Goal: Information Seeking & Learning: Learn about a topic

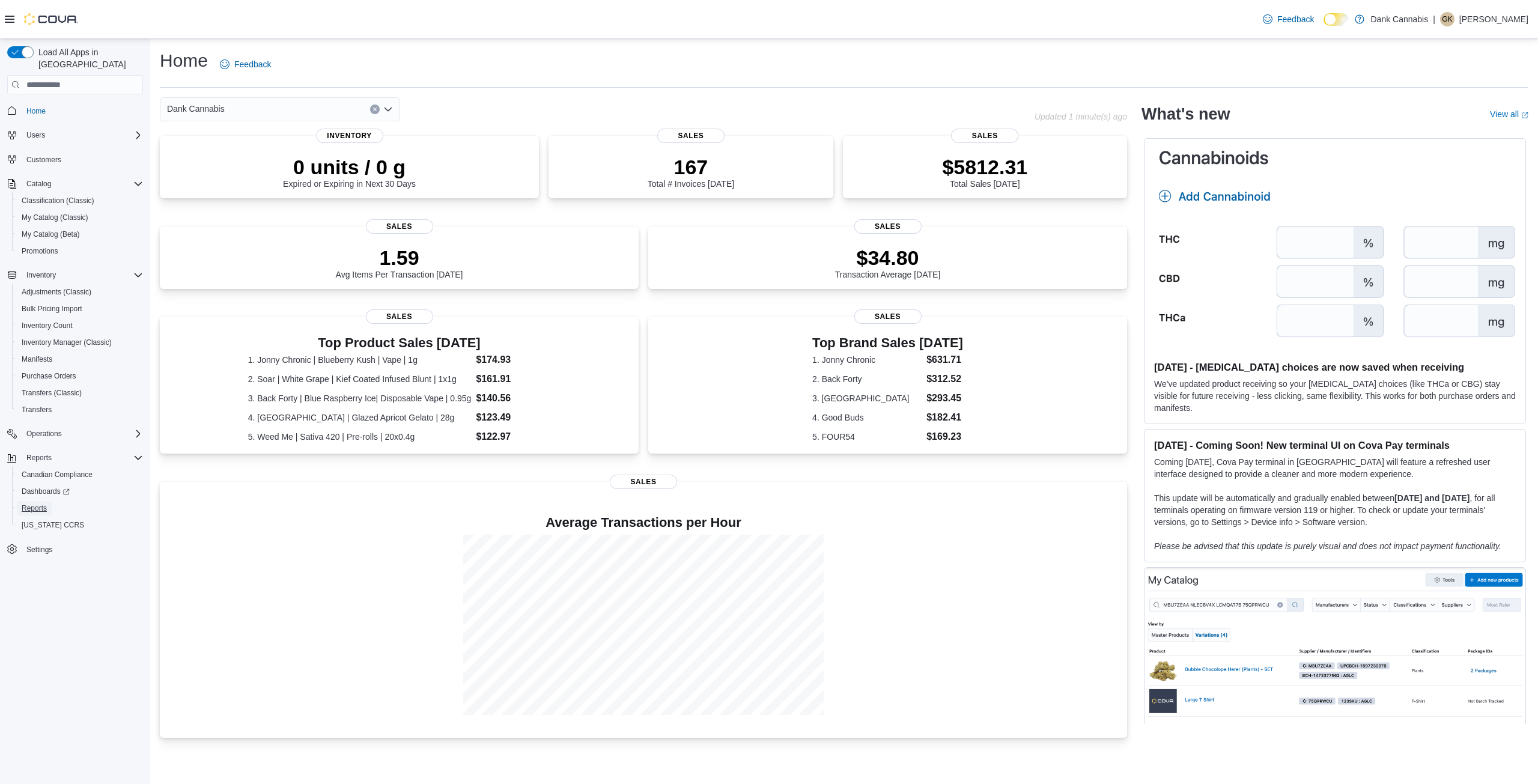
click at [39, 503] on span "Reports" at bounding box center [33, 508] width 25 height 9
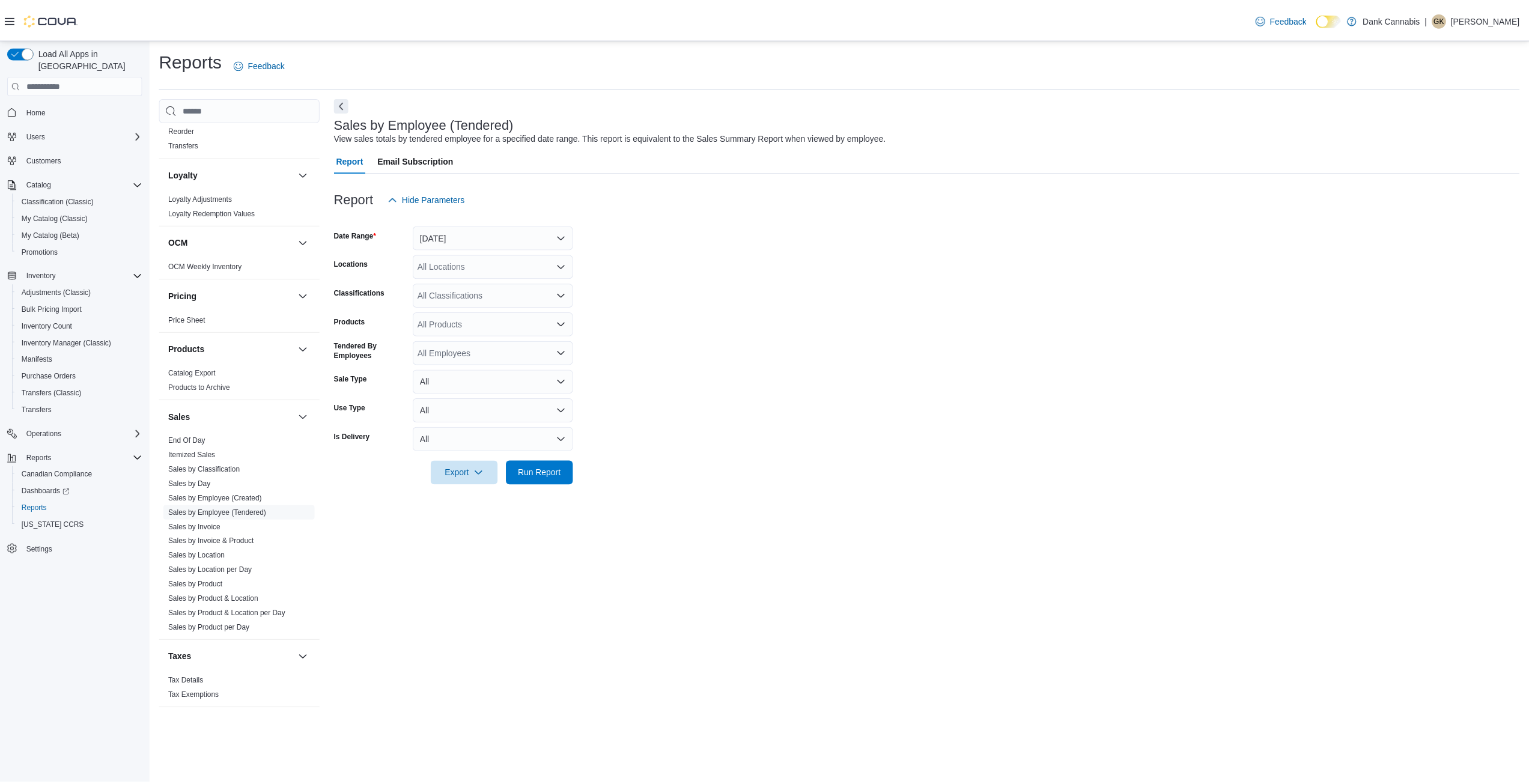
scroll to position [570, 0]
click at [221, 572] on link "Sales by Product" at bounding box center [196, 573] width 55 height 8
click at [508, 264] on div "All Locations" at bounding box center [495, 266] width 161 height 24
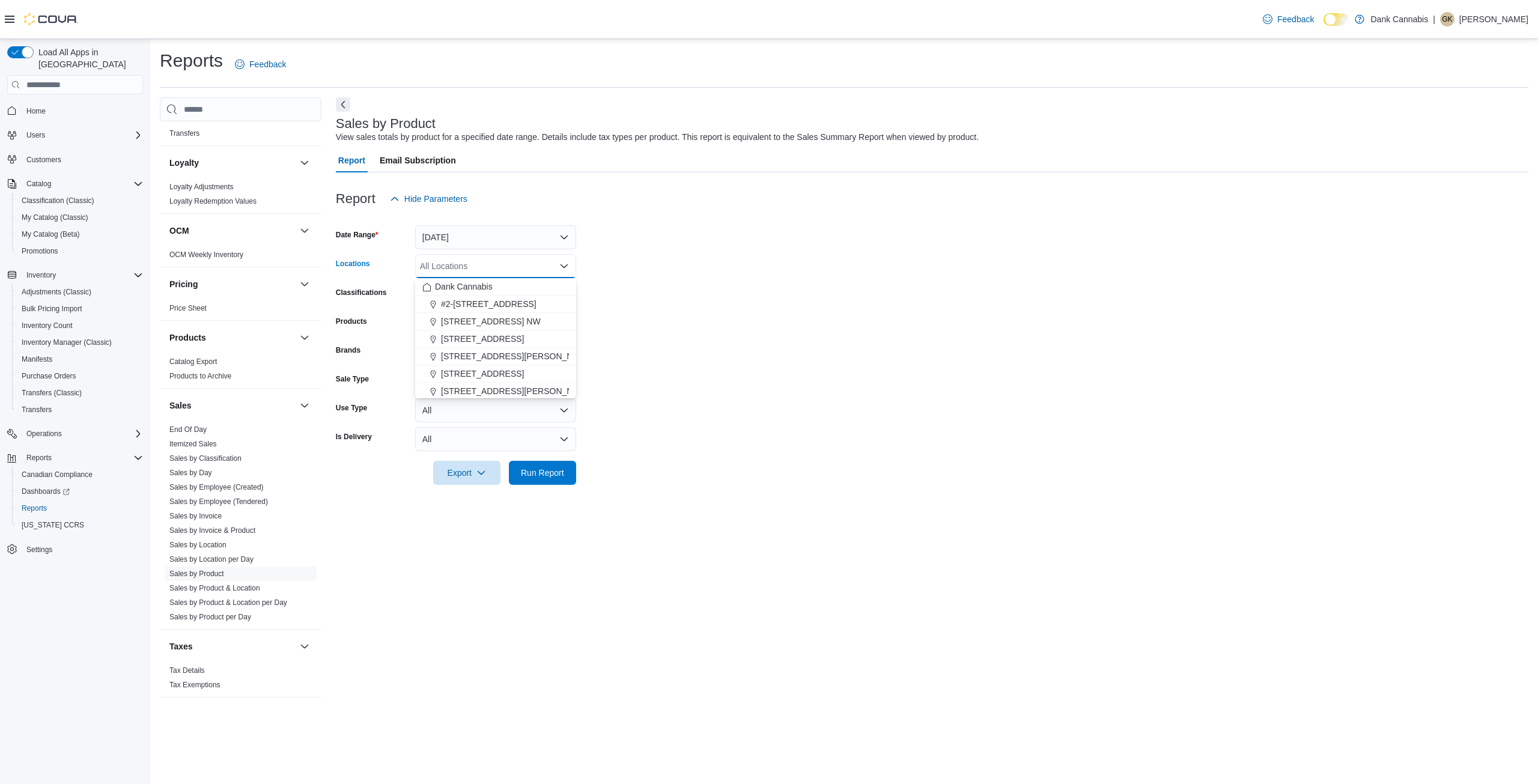
click at [466, 311] on button "#2-3525 26th Ave SE" at bounding box center [495, 304] width 161 height 18
click at [466, 311] on button "1829 Ranchlands Blvd. NW" at bounding box center [495, 304] width 161 height 18
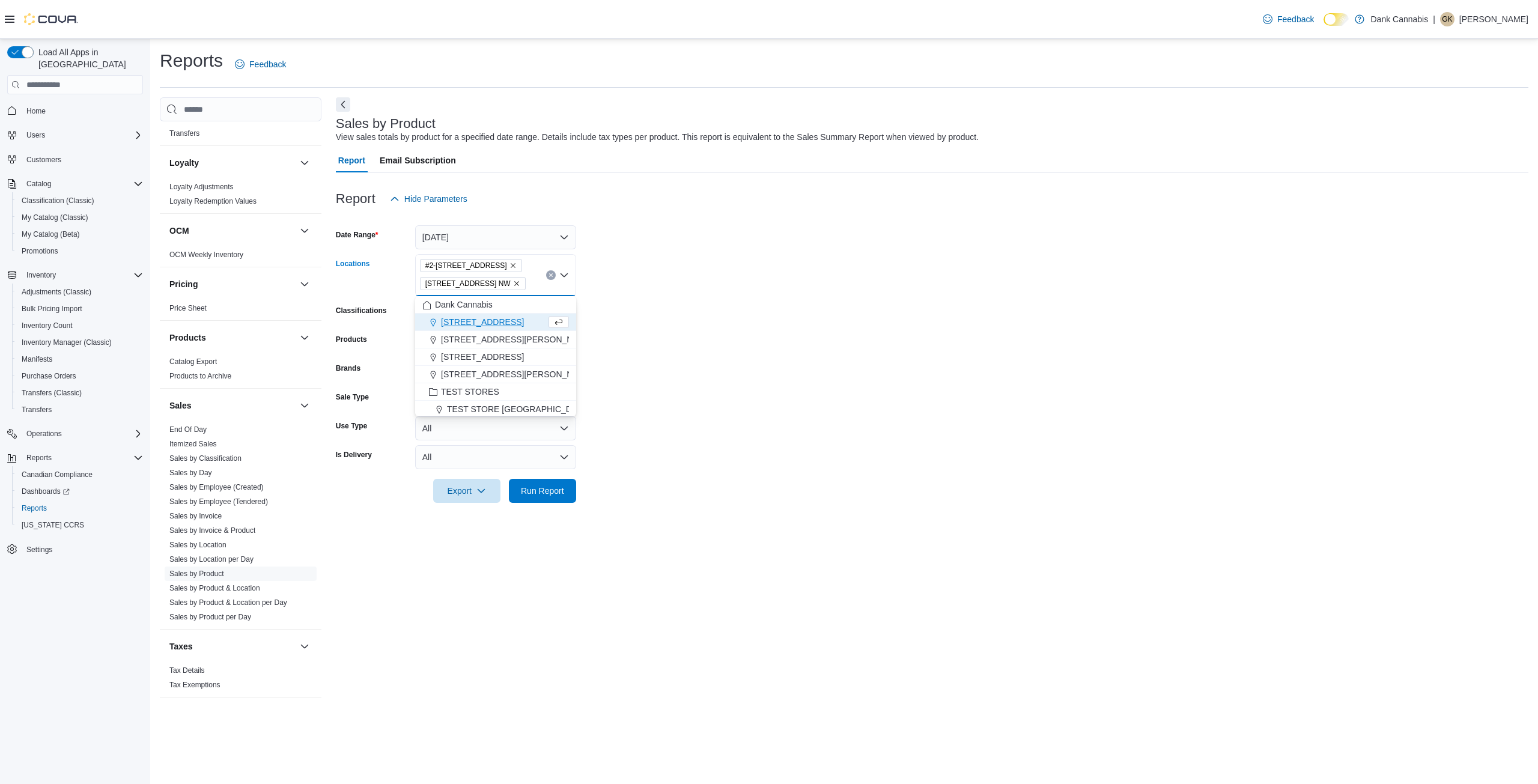
click at [466, 321] on span "2-1603 62nd Ave SE" at bounding box center [482, 321] width 83 height 12
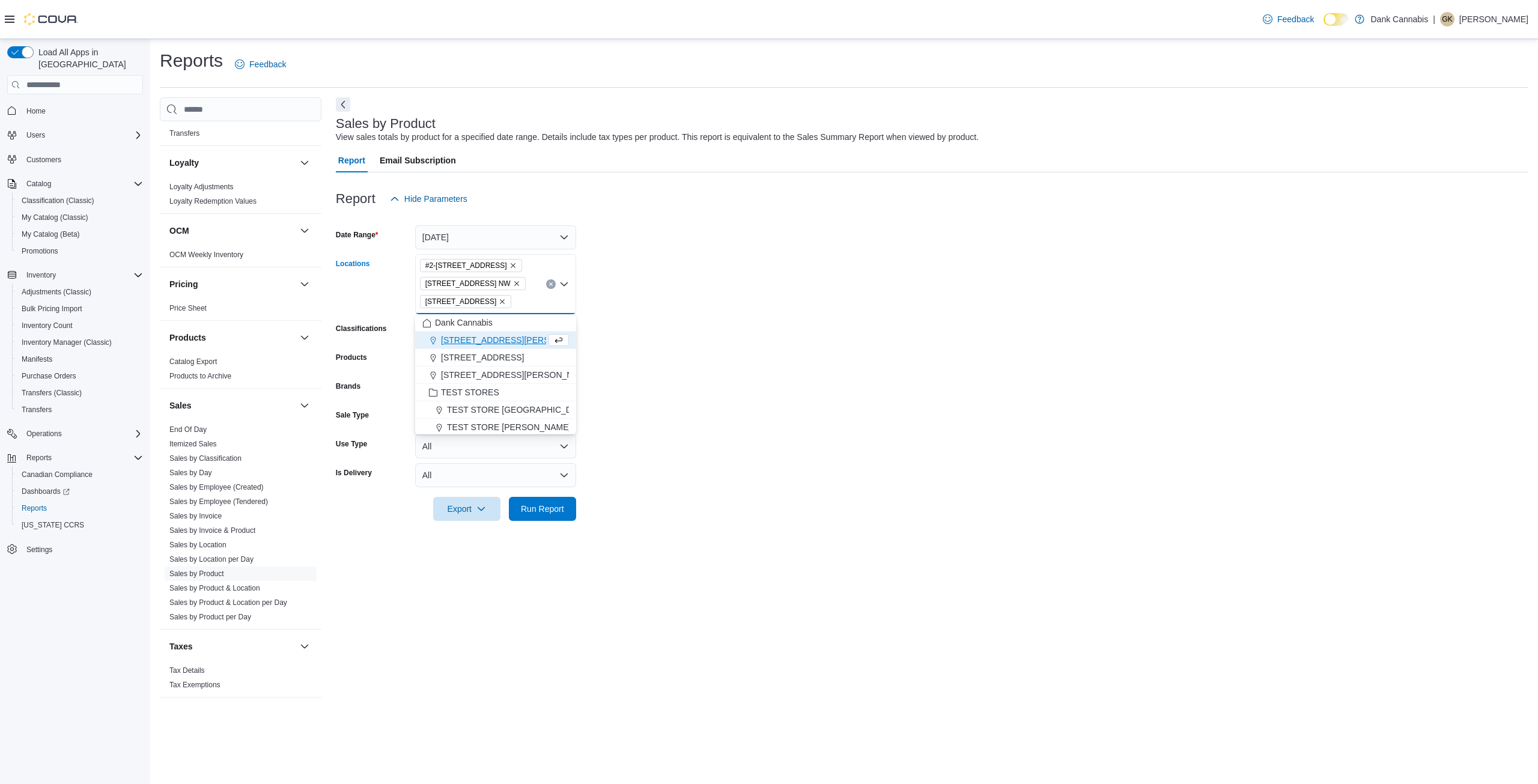
click at [463, 337] on span "235 Milligan Dr." at bounding box center [516, 340] width 152 height 12
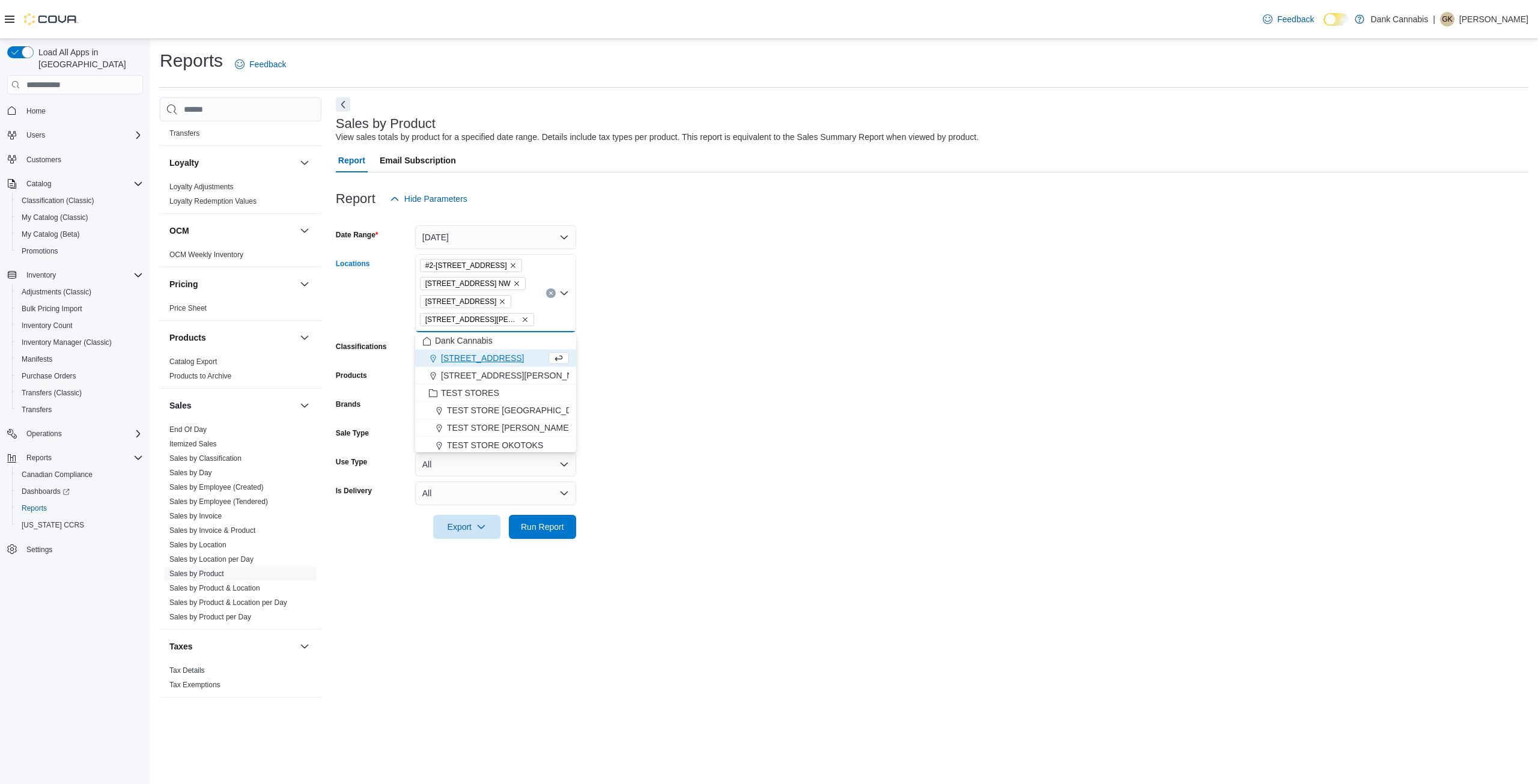
click at [463, 365] on button "3412 3 Ave NW" at bounding box center [495, 357] width 161 height 18
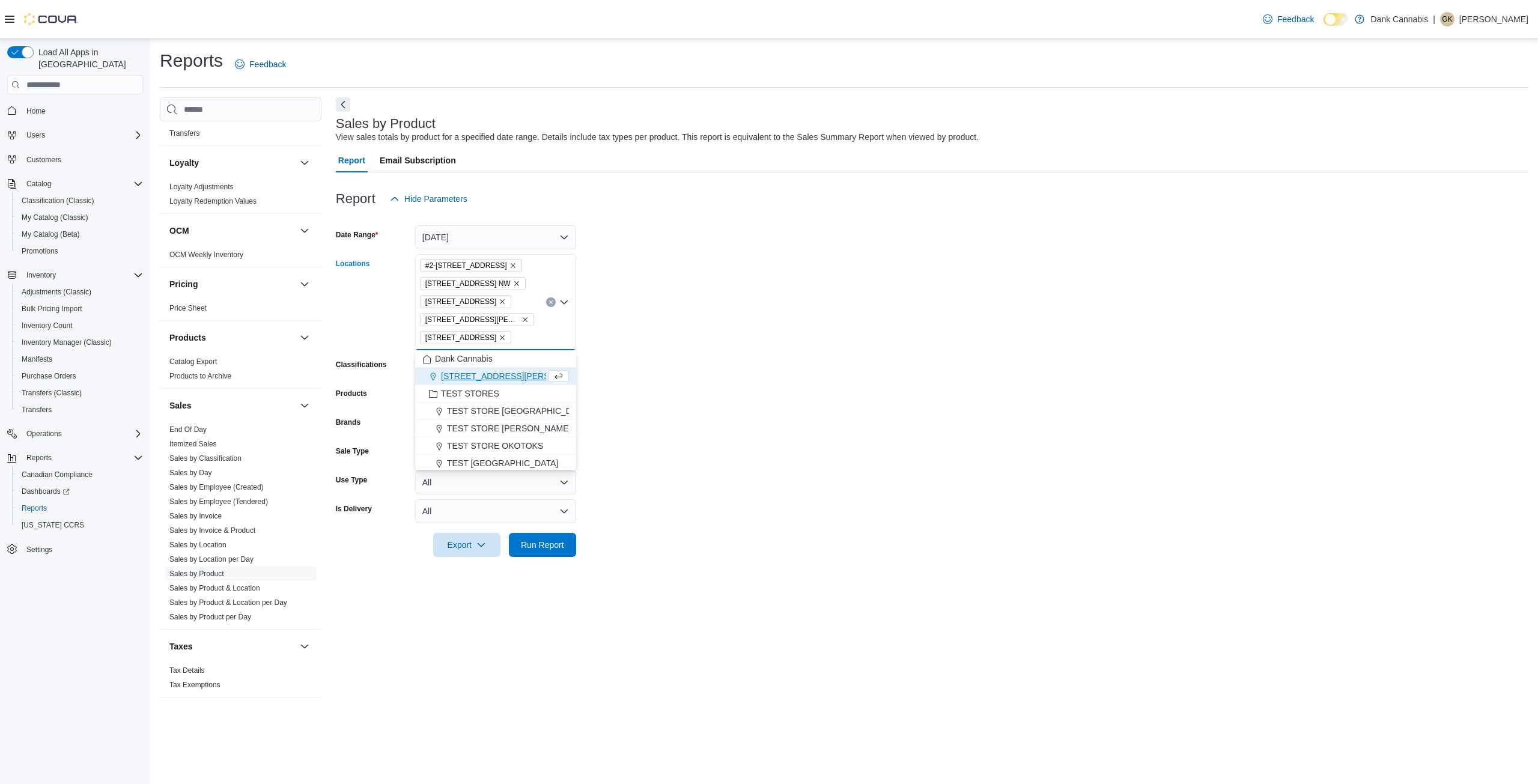
click at [465, 382] on button "9737 Macleod Trail SW. #445" at bounding box center [495, 376] width 161 height 18
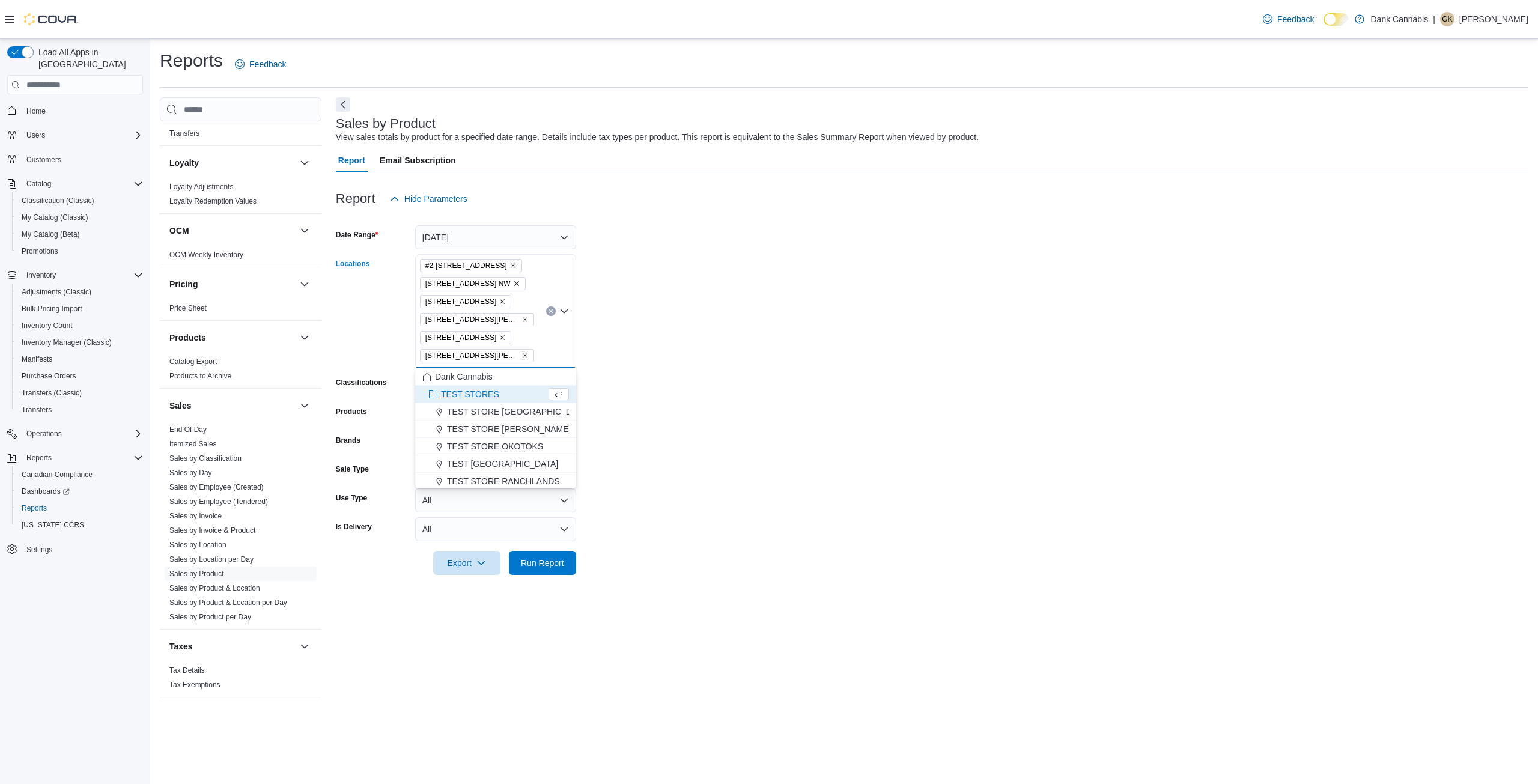
click at [758, 356] on form "Date Range Yesterday Locations #2-3525 26th Ave SE 1829 Ranchlands Blvd. NW 2-1…" at bounding box center [932, 392] width 1193 height 364
click at [556, 560] on span "Run Report" at bounding box center [542, 562] width 43 height 12
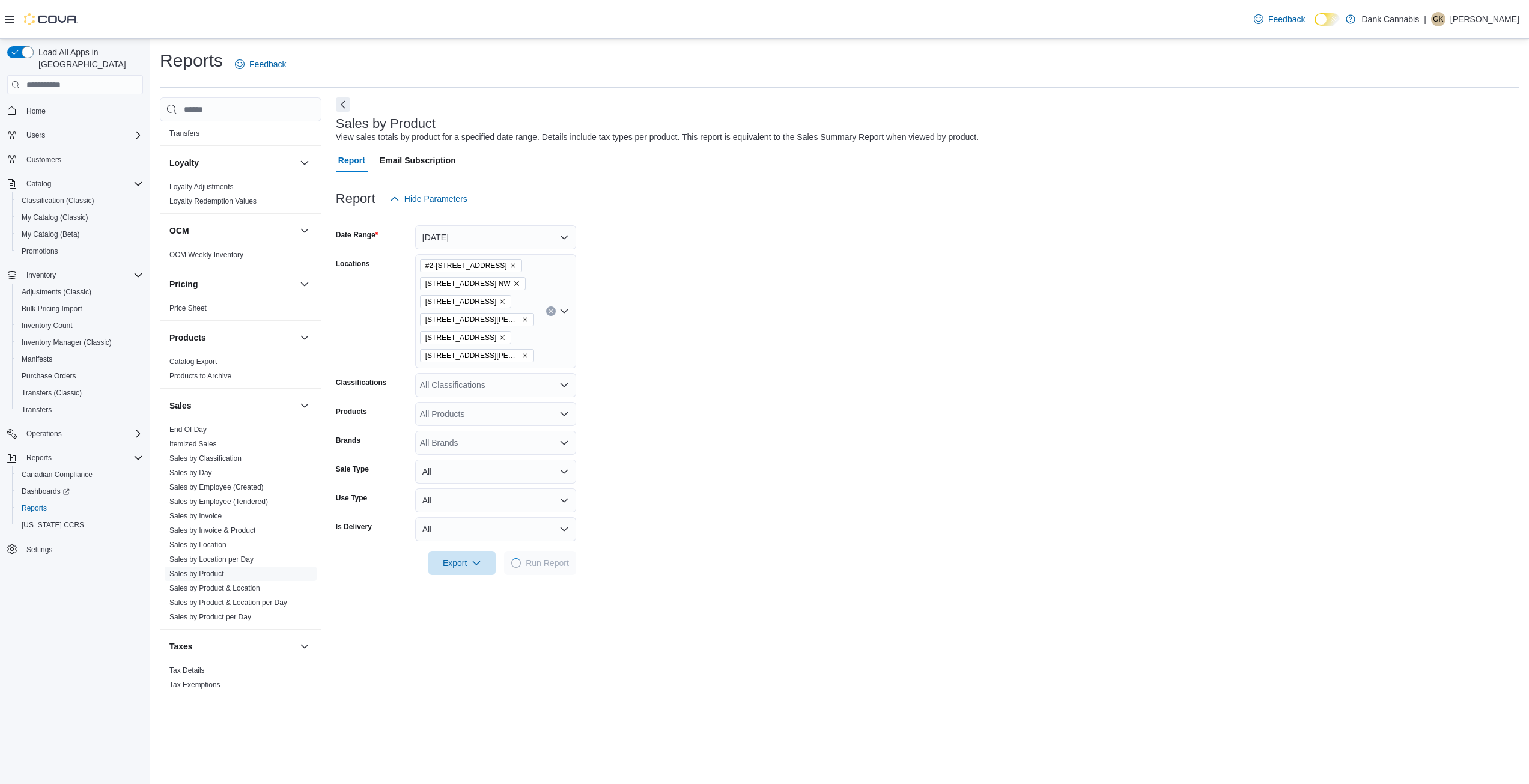
click at [906, 416] on form "Date Range Yesterday Locations #2-3525 26th Ave SE 1829 Ranchlands Blvd. NW 2-1…" at bounding box center [928, 392] width 1183 height 364
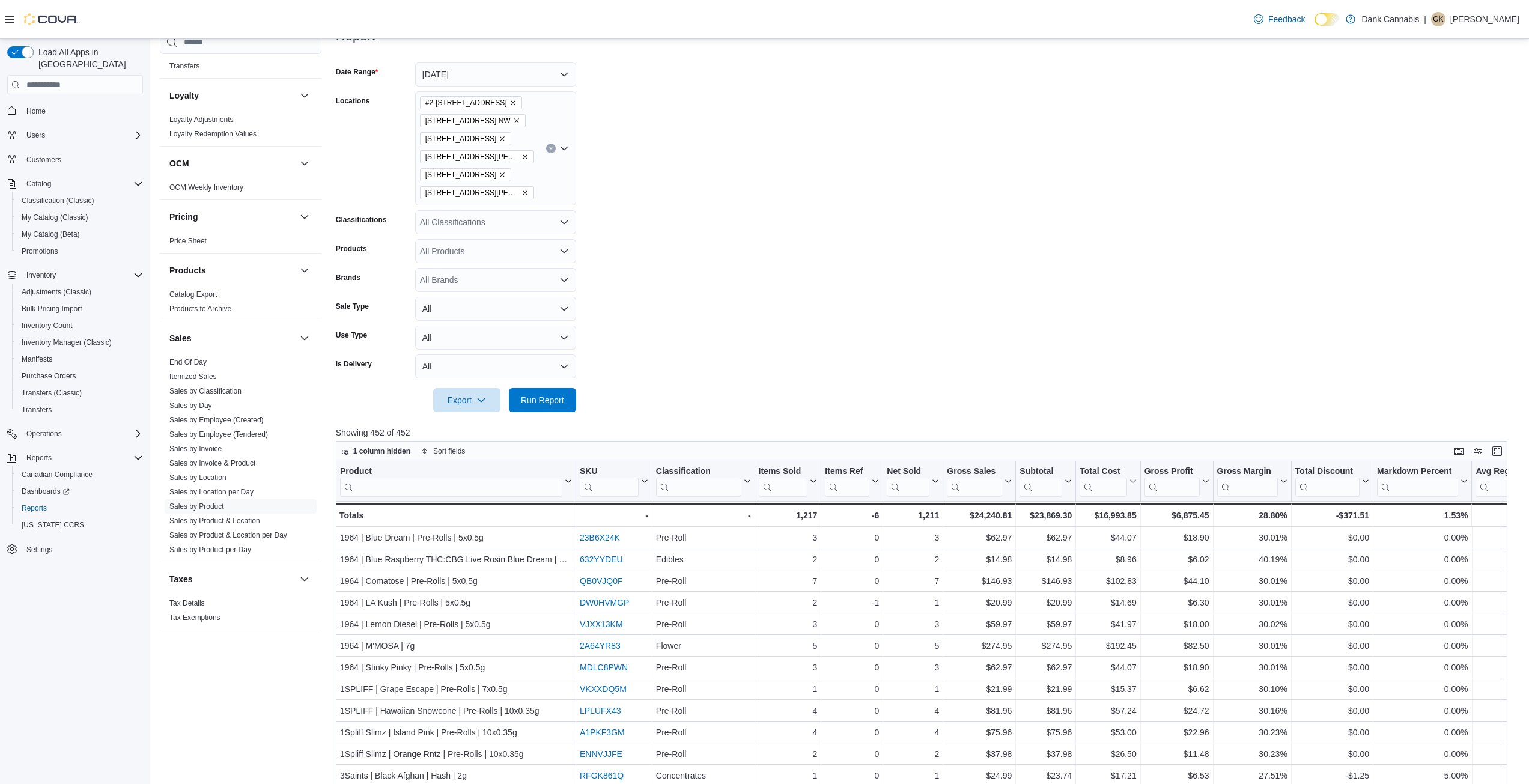
scroll to position [180, 0]
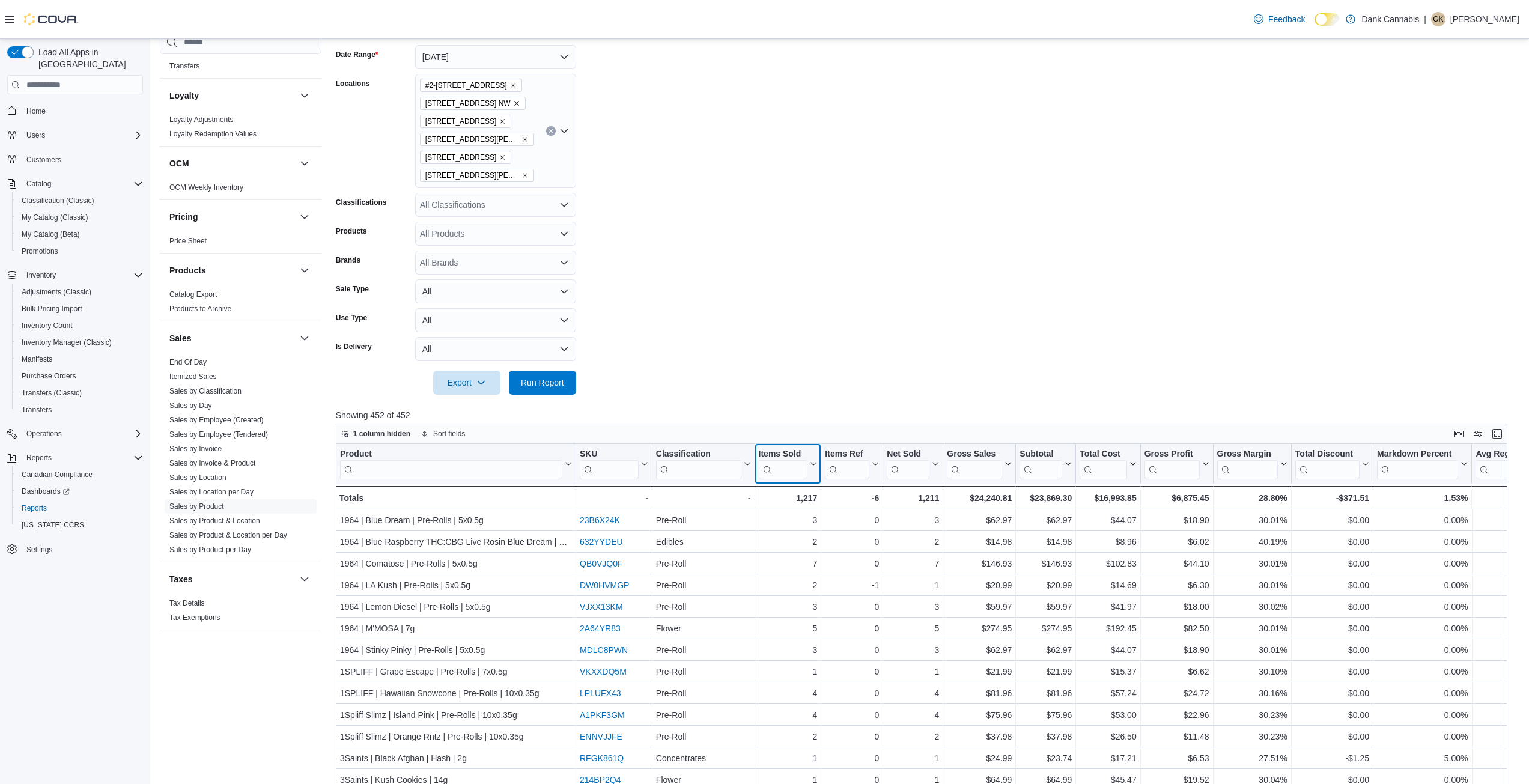
click at [813, 464] on icon at bounding box center [812, 464] width 9 height 7
click at [796, 520] on span "Sort High-Low" at bounding box center [795, 524] width 45 height 9
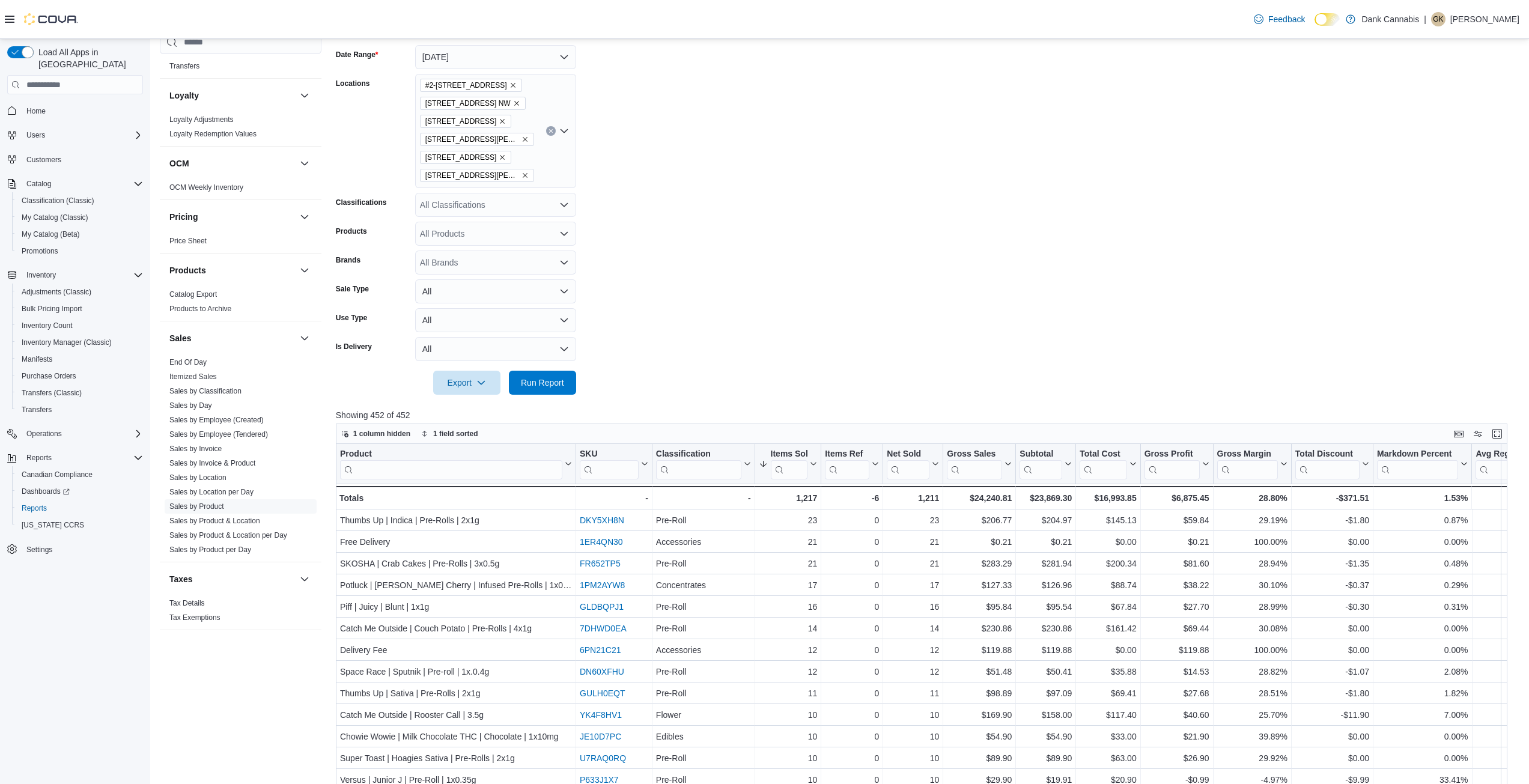
click at [985, 382] on form "Date Range Yesterday Locations #2-3525 26th Ave SE 1829 Ranchlands Blvd. NW 2-1…" at bounding box center [928, 212] width 1183 height 364
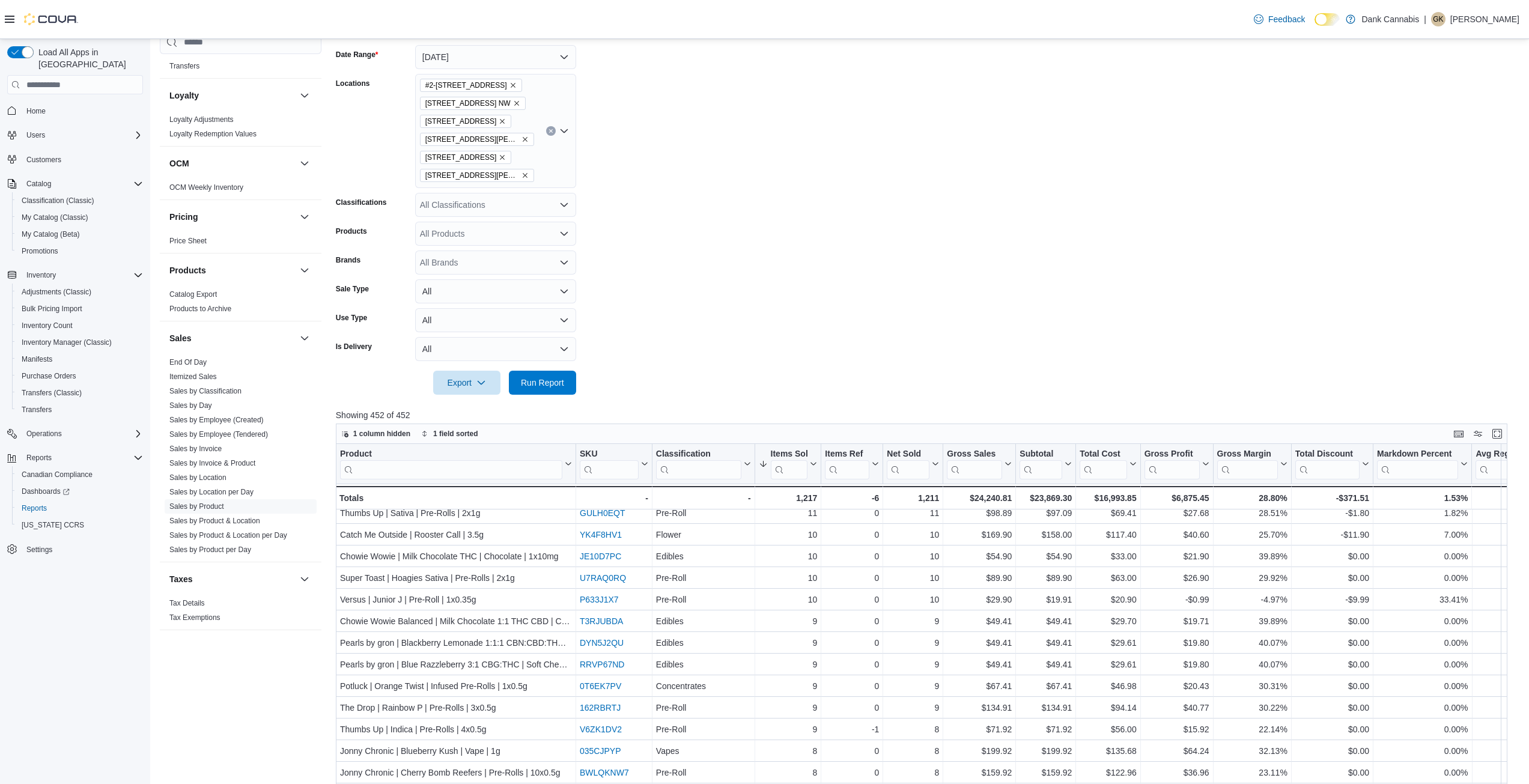
click at [798, 236] on form "Date Range Yesterday Locations #2-3525 26th Ave SE 1829 Ranchlands Blvd. NW 2-1…" at bounding box center [928, 212] width 1183 height 364
